Goal: Task Accomplishment & Management: Manage account settings

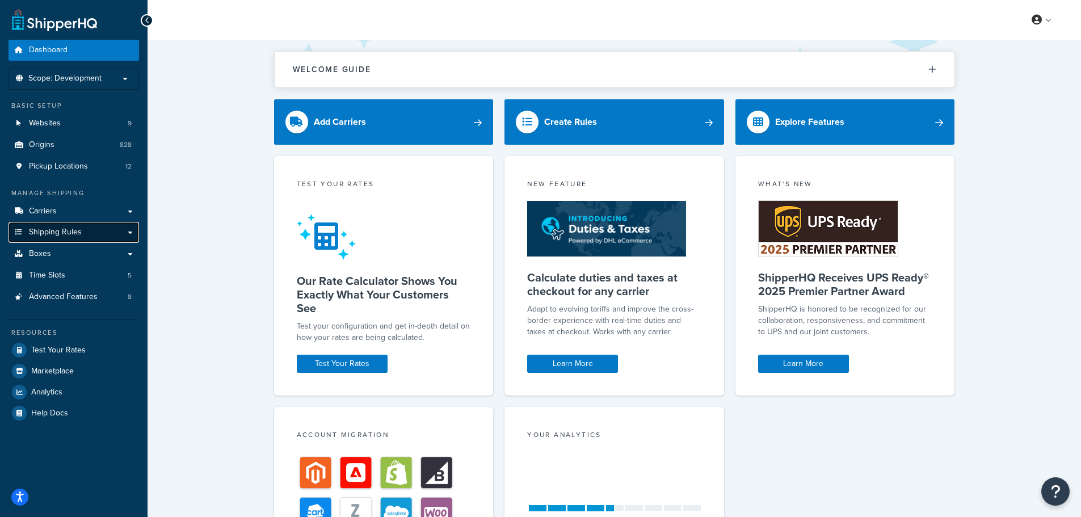
click at [74, 229] on span "Shipping Rules" at bounding box center [55, 233] width 53 height 10
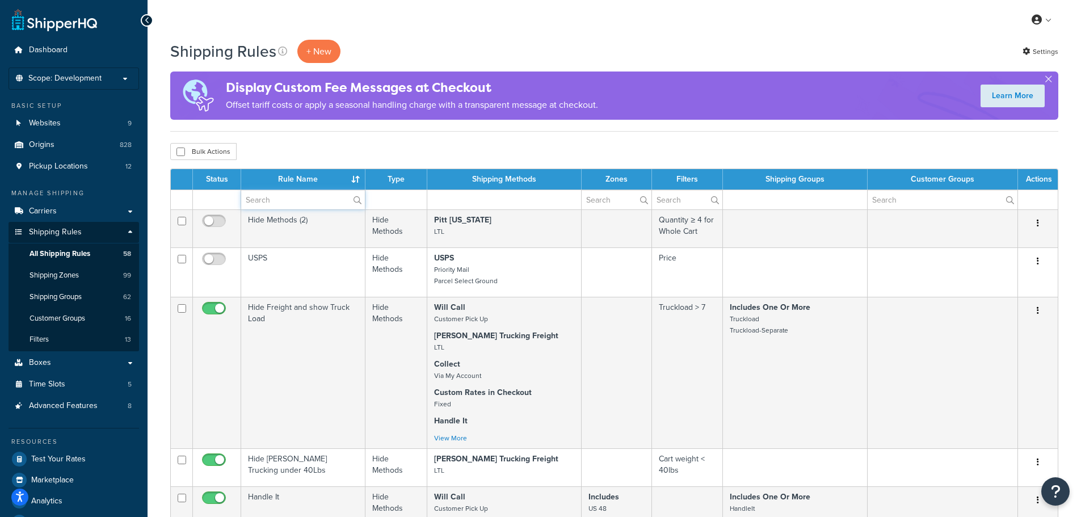
click at [280, 204] on input "text" at bounding box center [303, 199] width 124 height 19
type input "free"
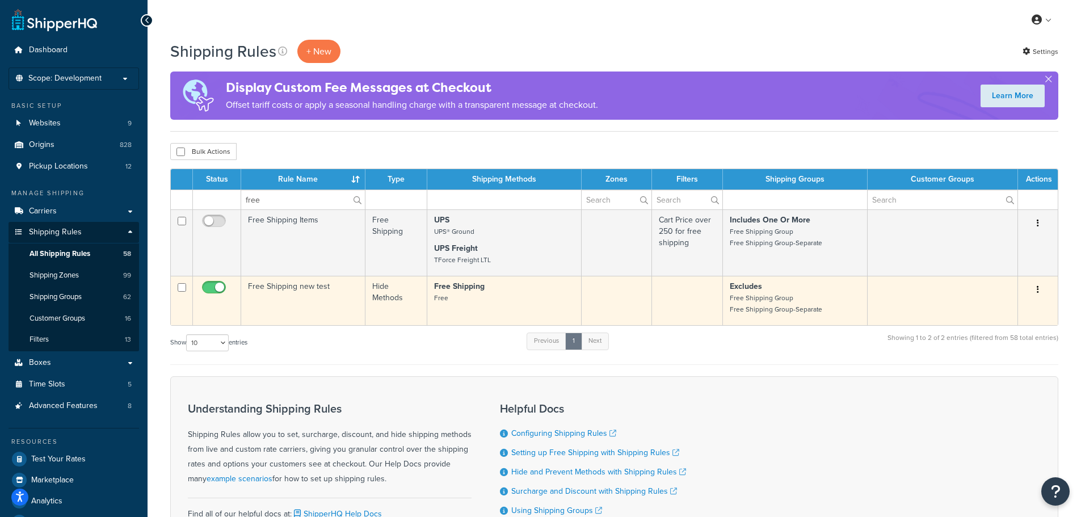
click at [216, 289] on input "checkbox" at bounding box center [215, 290] width 31 height 14
click at [213, 288] on input "checkbox" at bounding box center [215, 290] width 31 height 14
checkbox input "true"
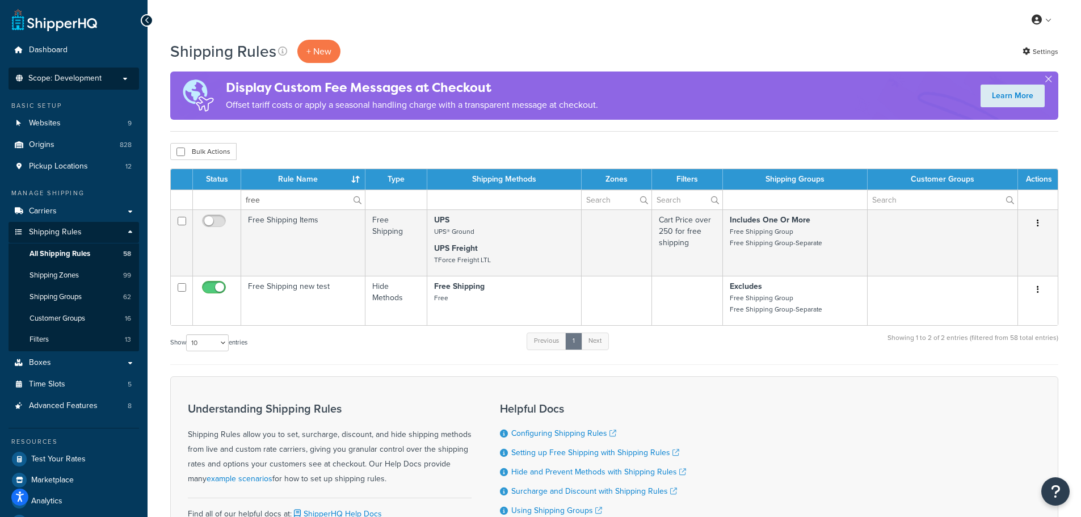
click at [108, 81] on p "Scope: Development" at bounding box center [74, 79] width 120 height 10
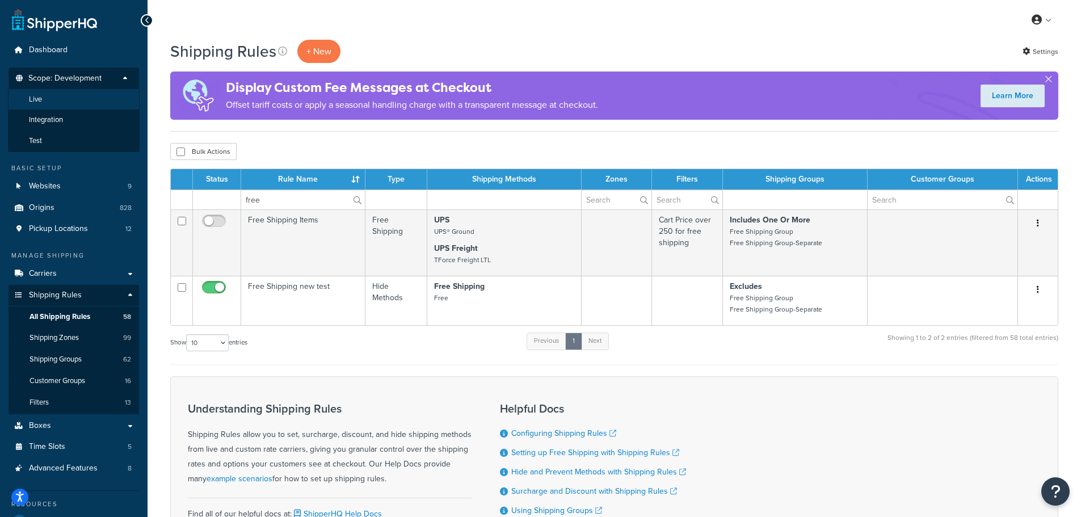
click at [87, 97] on li "Live" at bounding box center [74, 99] width 132 height 21
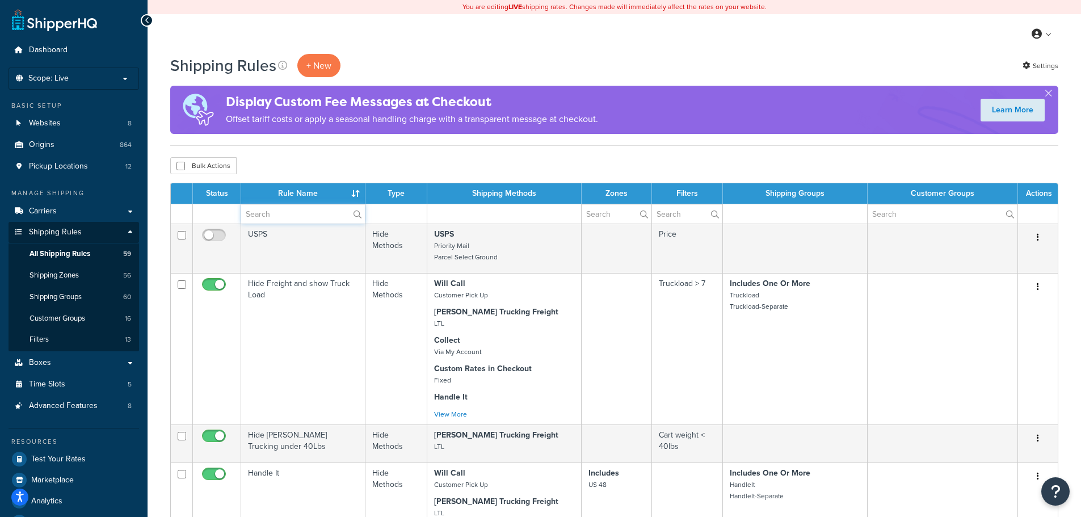
click at [261, 216] on input "text" at bounding box center [303, 213] width 124 height 19
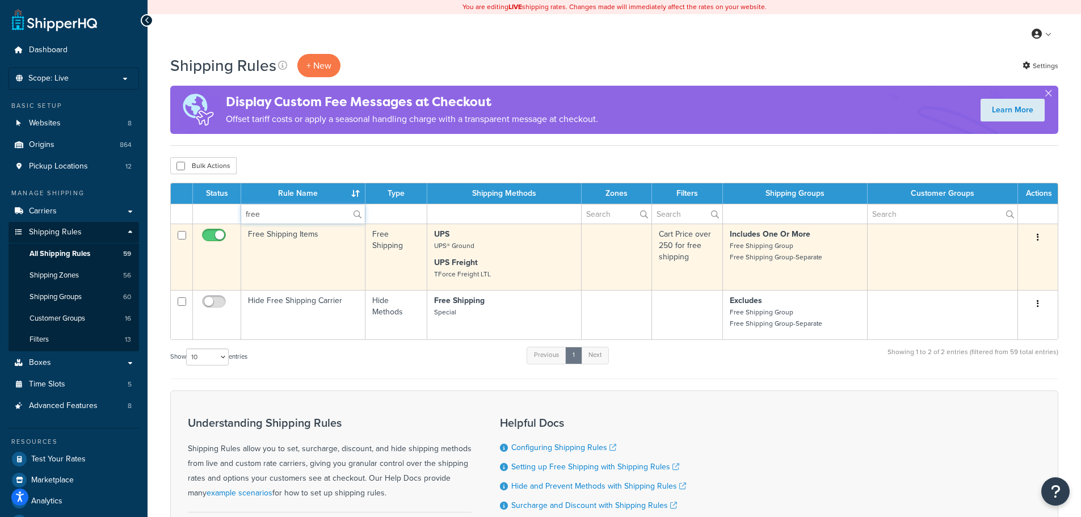
type input "free"
click at [321, 259] on td "Free Shipping Items" at bounding box center [303, 257] width 124 height 66
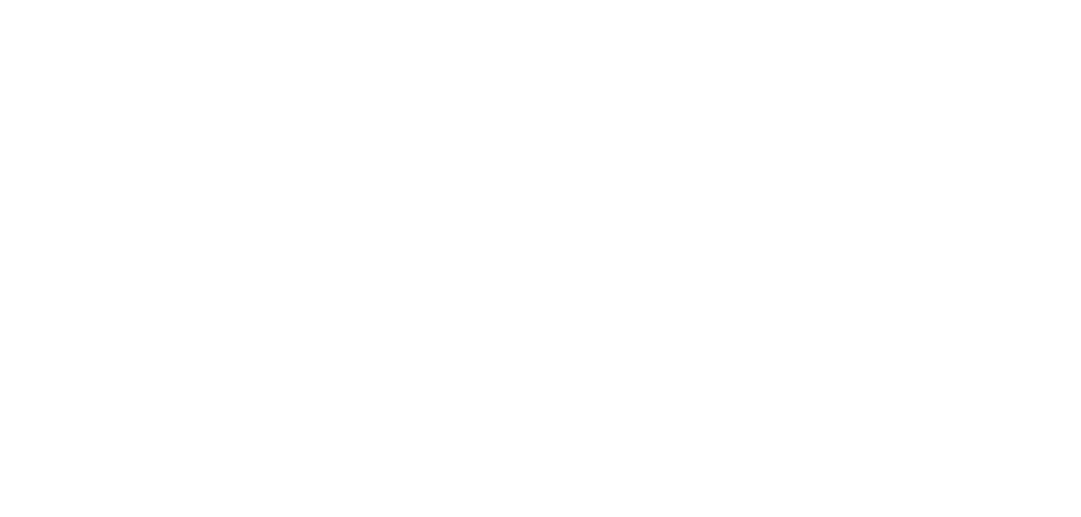
select select "OVERRIDE"
select select "SHIPPING_GROUP"
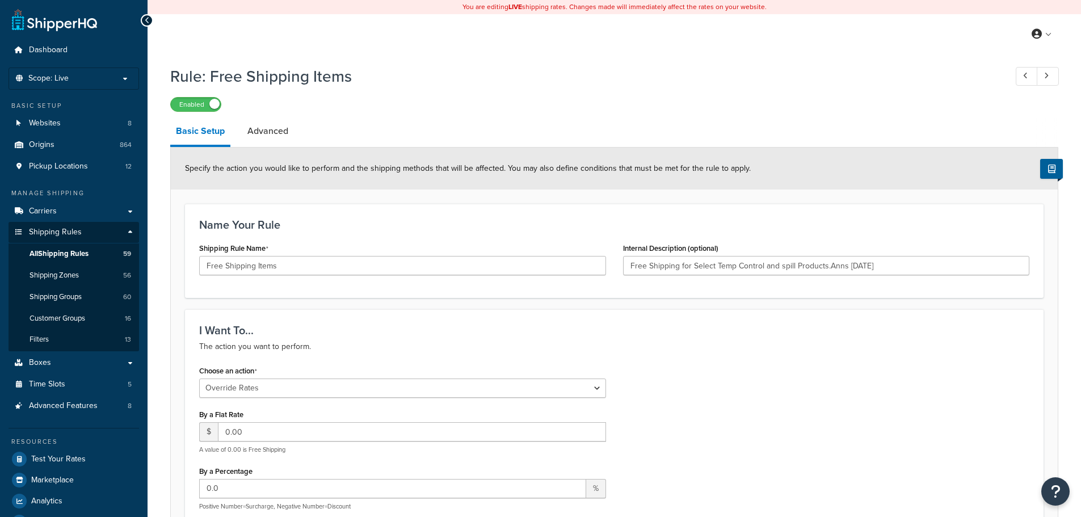
type input "Free Shipping for Select Temp Control and spill Products.Anns 2/1/21"
